Goal: Transaction & Acquisition: Purchase product/service

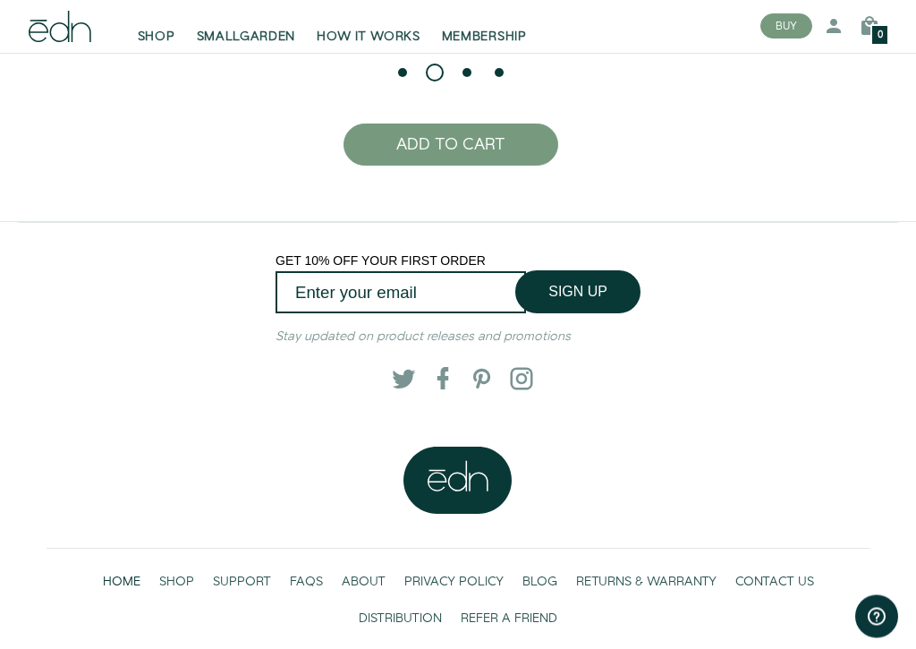
scroll to position [3489, 0]
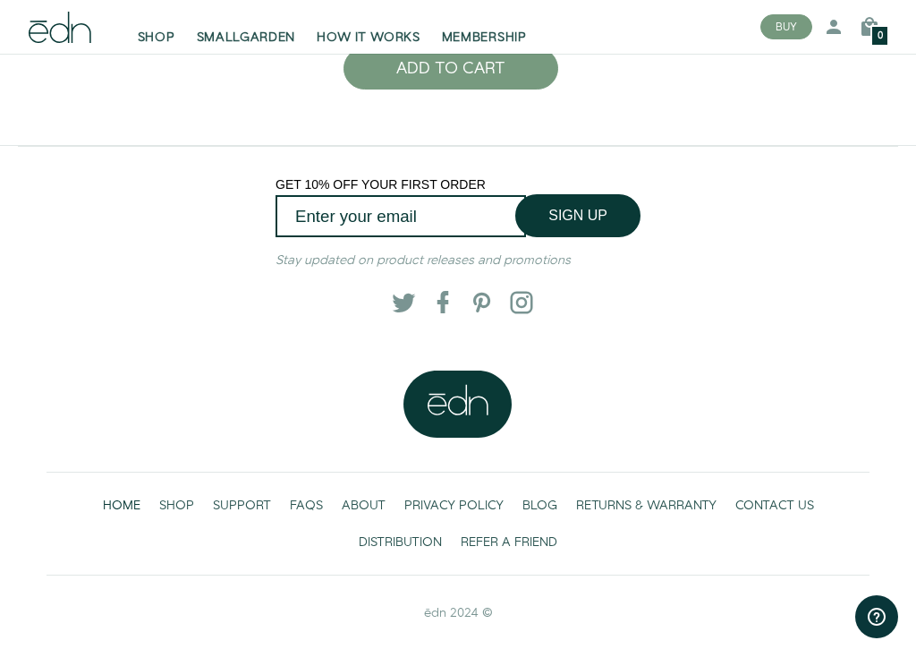
click at [176, 501] on span "SHOP" at bounding box center [176, 506] width 35 height 18
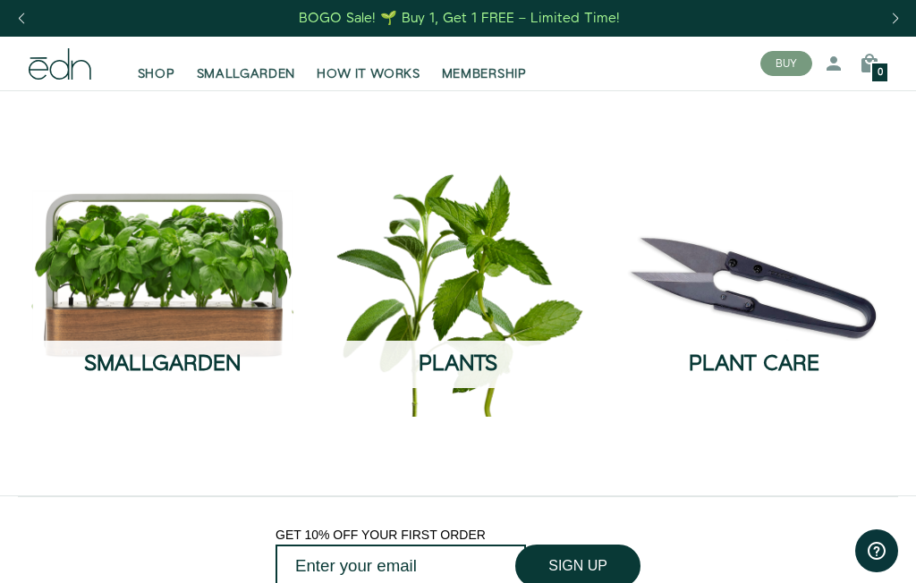
click at [486, 388] on button "SEE THE COLLECTION" at bounding box center [458, 405] width 160 height 34
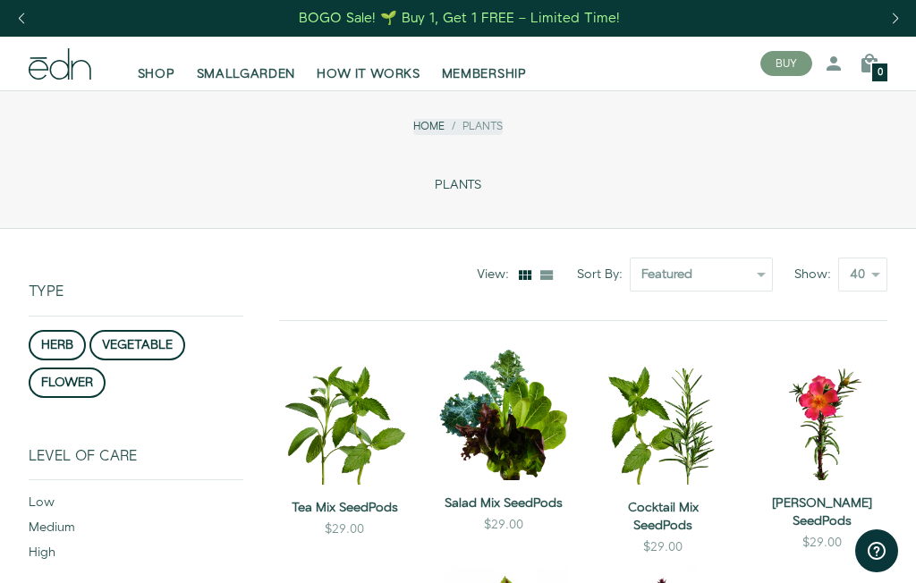
click at [250, 77] on span "SMALLGARDEN" at bounding box center [246, 74] width 99 height 18
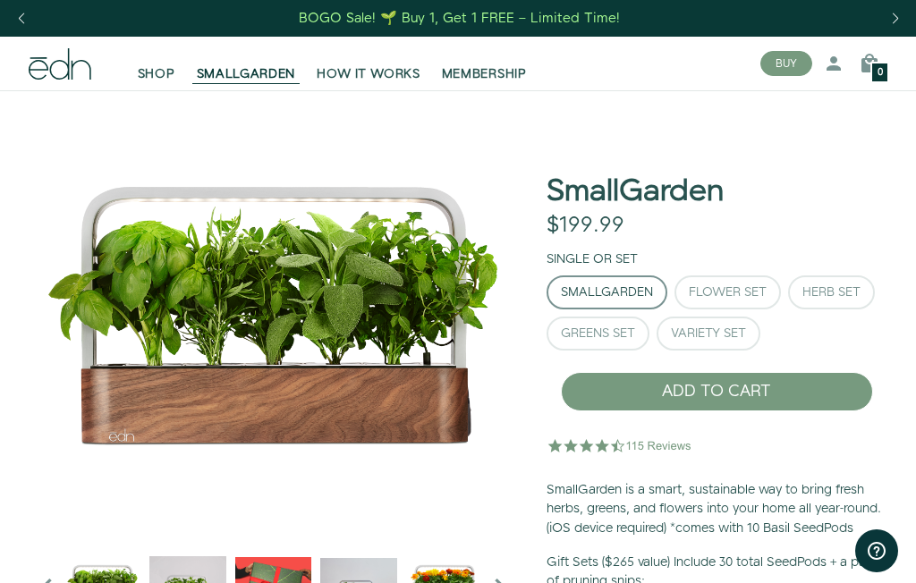
click at [24, 20] on div "Previous slide" at bounding box center [21, 18] width 24 height 39
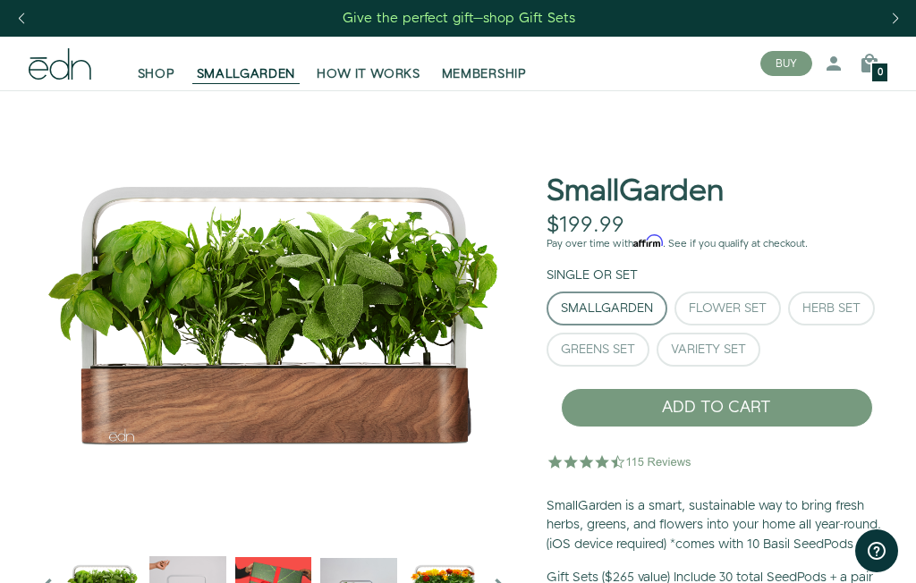
click at [27, 18] on div "Previous slide" at bounding box center [21, 18] width 24 height 39
click at [154, 65] on span "SHOP" at bounding box center [157, 74] width 38 height 18
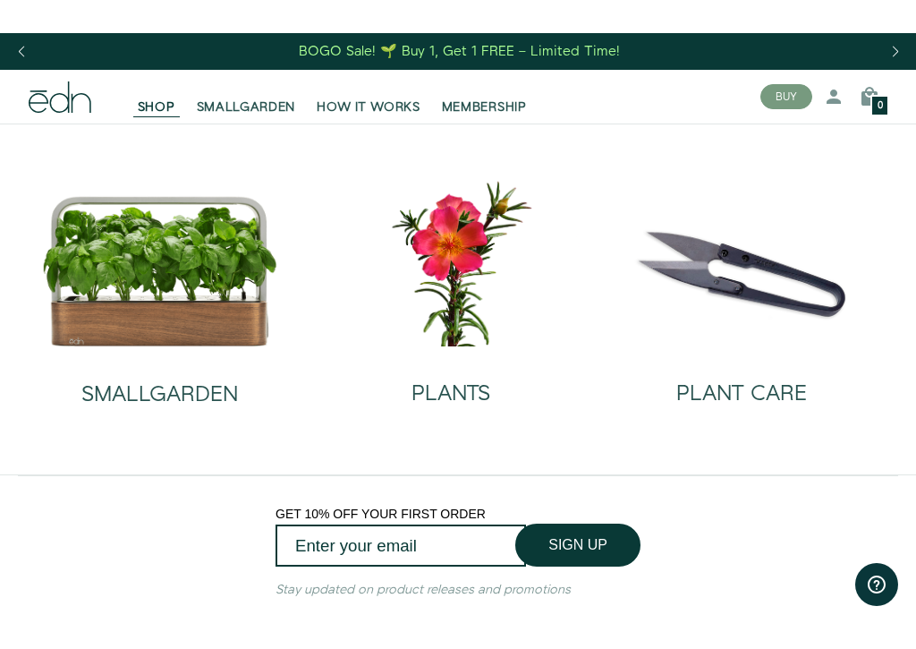
scroll to position [148, 0]
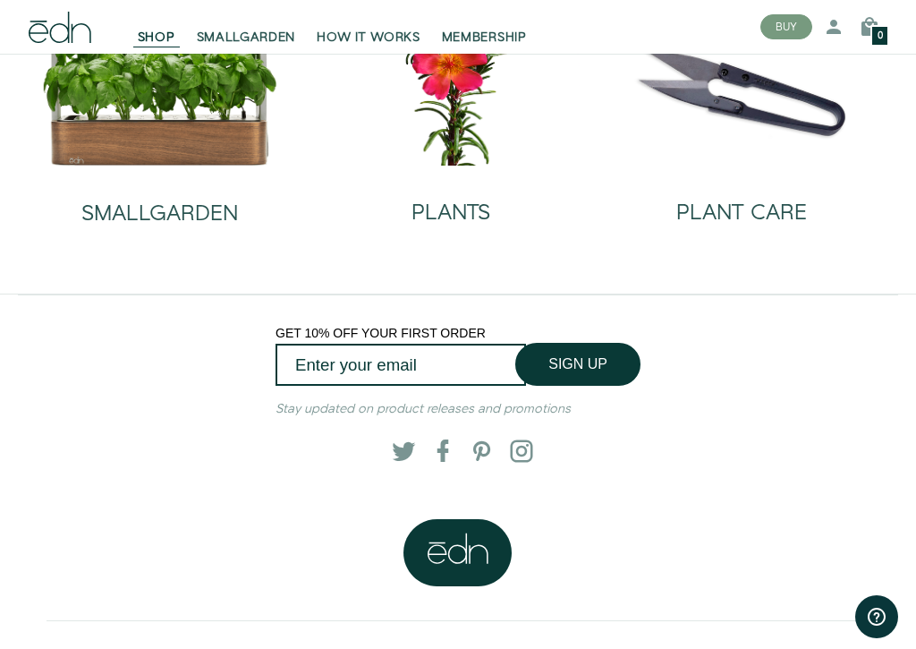
click at [445, 106] on img at bounding box center [450, 81] width 262 height 168
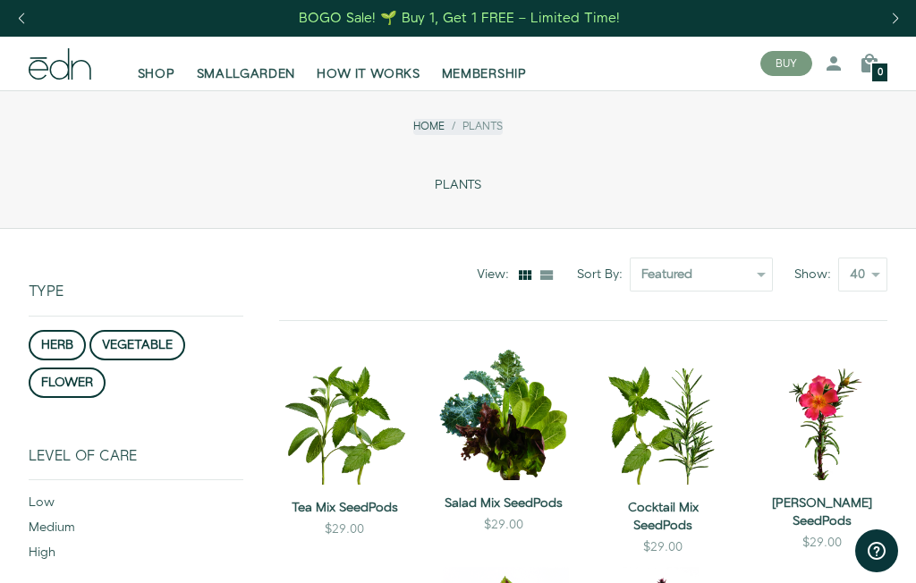
click at [162, 348] on button "vegetable" at bounding box center [137, 345] width 96 height 30
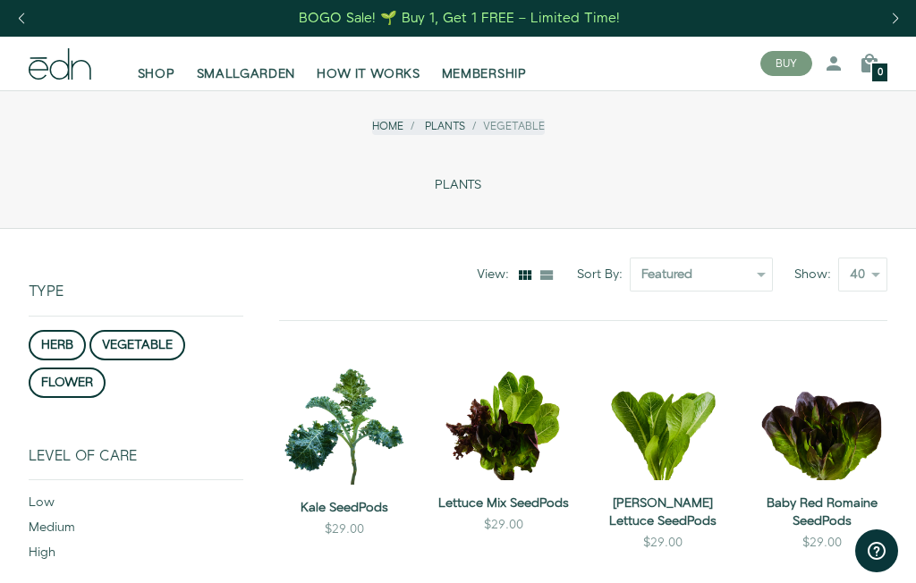
scroll to position [228, 0]
